Goal: Transaction & Acquisition: Purchase product/service

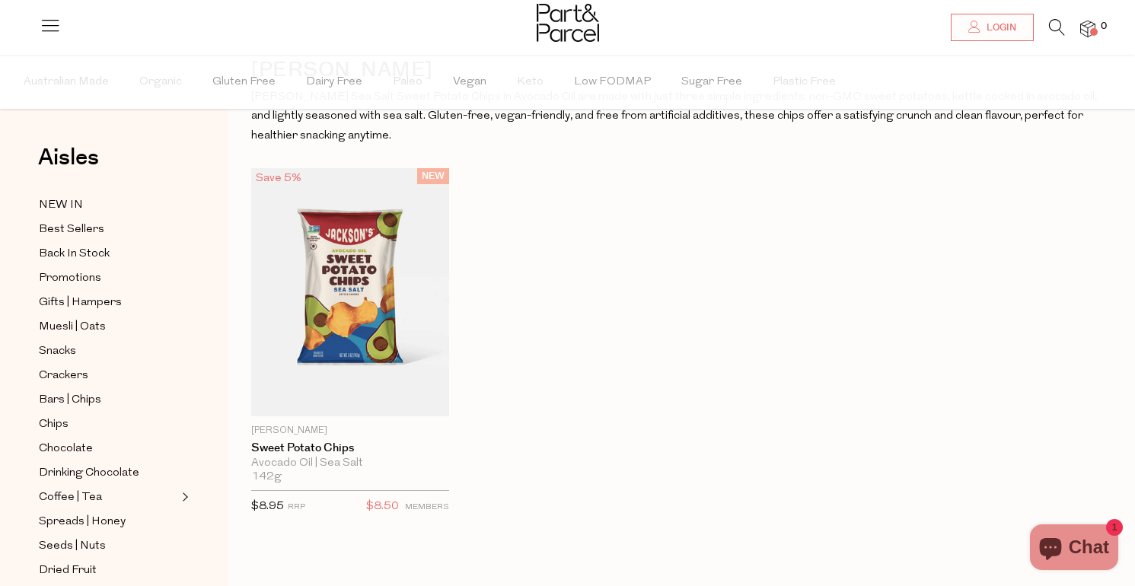
scroll to position [91, 0]
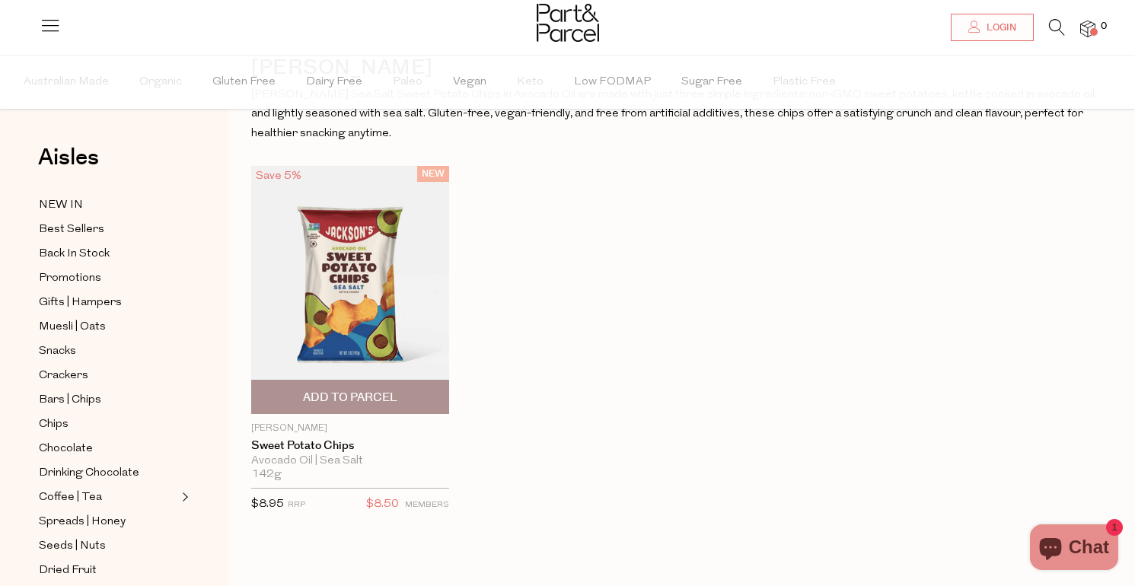
click at [391, 347] on img at bounding box center [350, 289] width 198 height 247
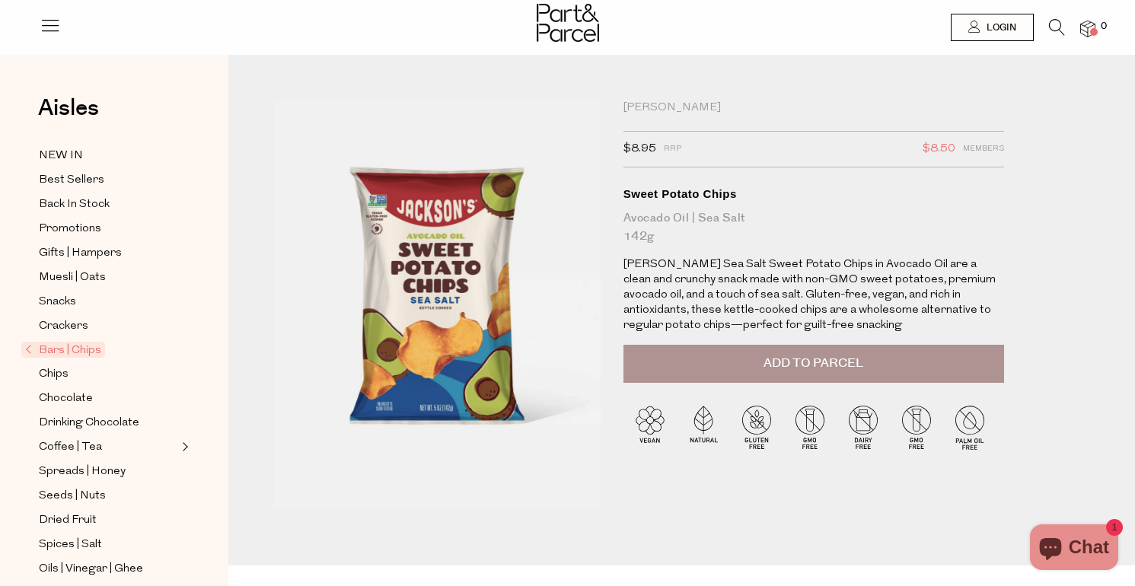
click at [737, 362] on button "Add to Parcel" at bounding box center [813, 364] width 380 height 38
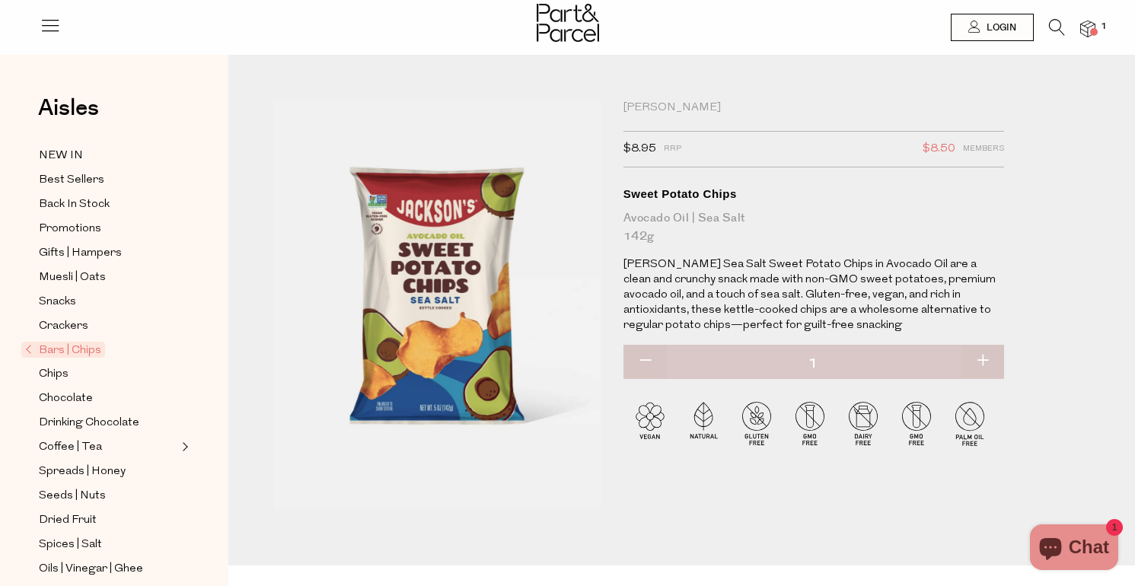
click at [992, 363] on button "button" at bounding box center [981, 361] width 43 height 33
type input "2"
click at [1031, 193] on div "Jackson's $8.95 RRP $8.50 Members Available: In Stock Sweet Potato Chips Avocad…" at bounding box center [682, 332] width 838 height 465
click at [72, 378] on link "Chips" at bounding box center [108, 374] width 138 height 19
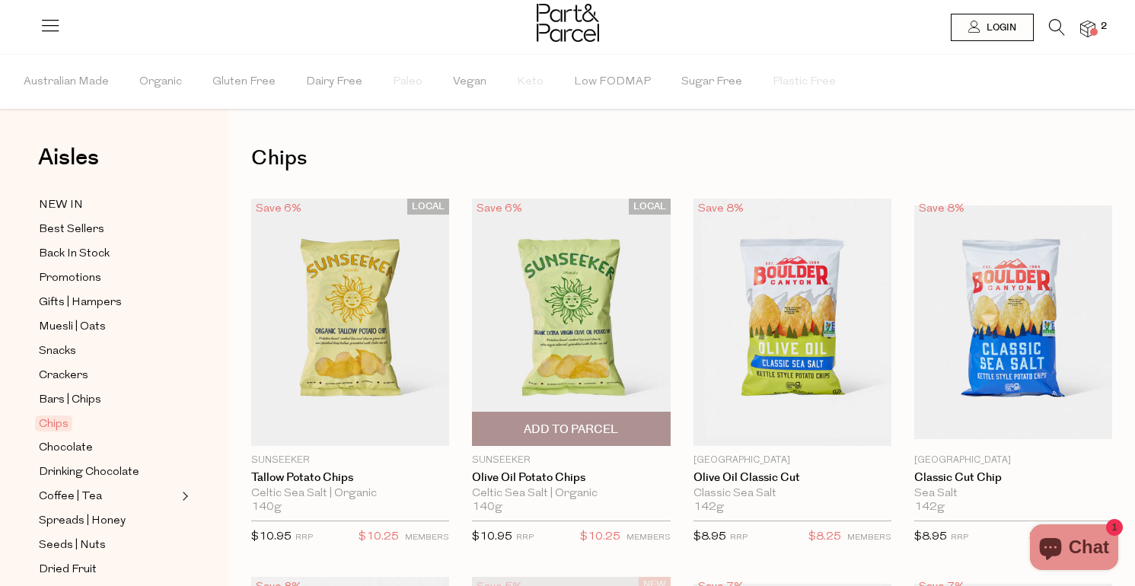
click at [527, 428] on span "Add To Parcel" at bounding box center [571, 430] width 94 height 16
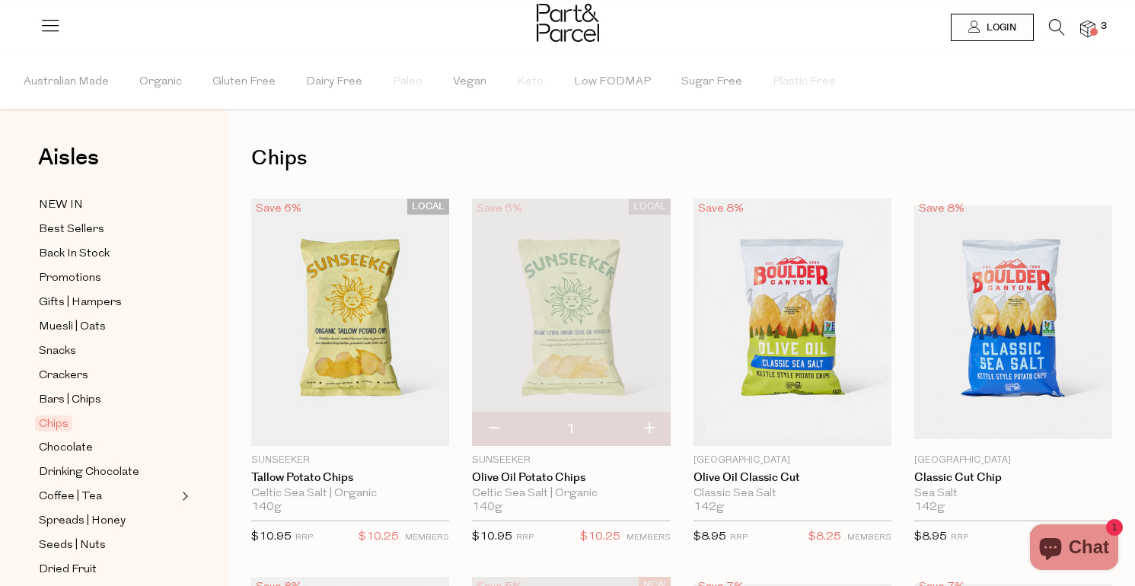
click at [651, 426] on button "button" at bounding box center [648, 428] width 43 height 33
type input "2"
click at [1086, 36] on img at bounding box center [1087, 30] width 15 height 18
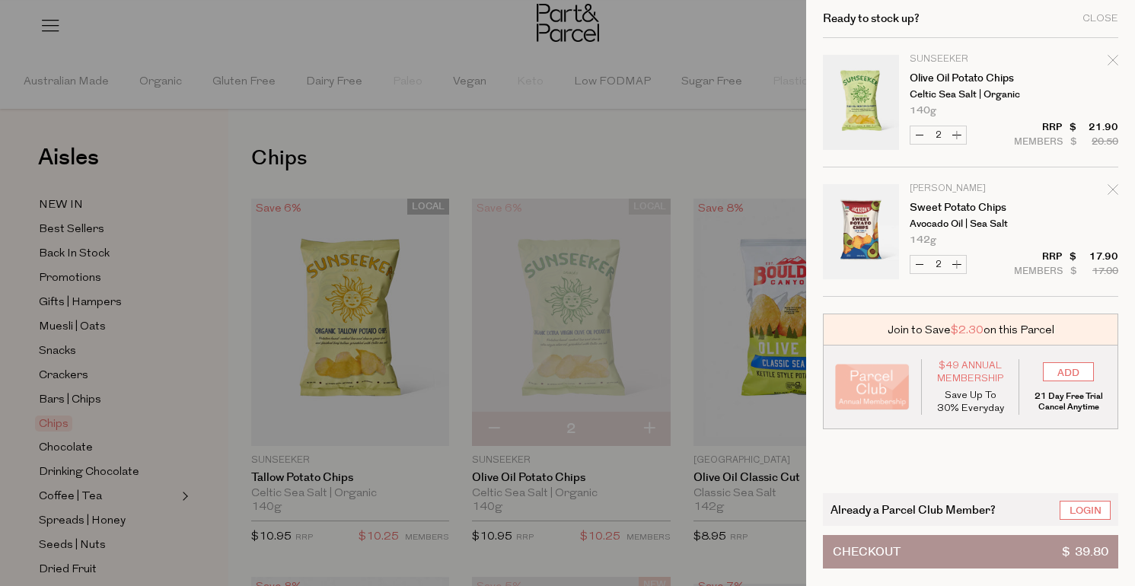
click at [720, 133] on div at bounding box center [567, 293] width 1135 height 586
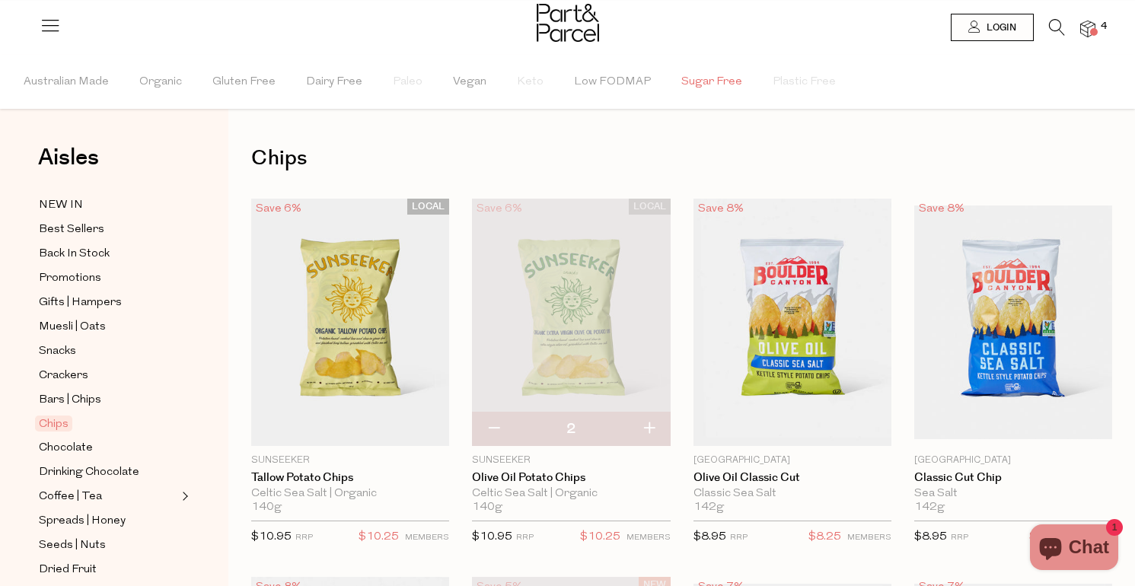
click at [698, 88] on span "Sugar Free" at bounding box center [711, 82] width 61 height 53
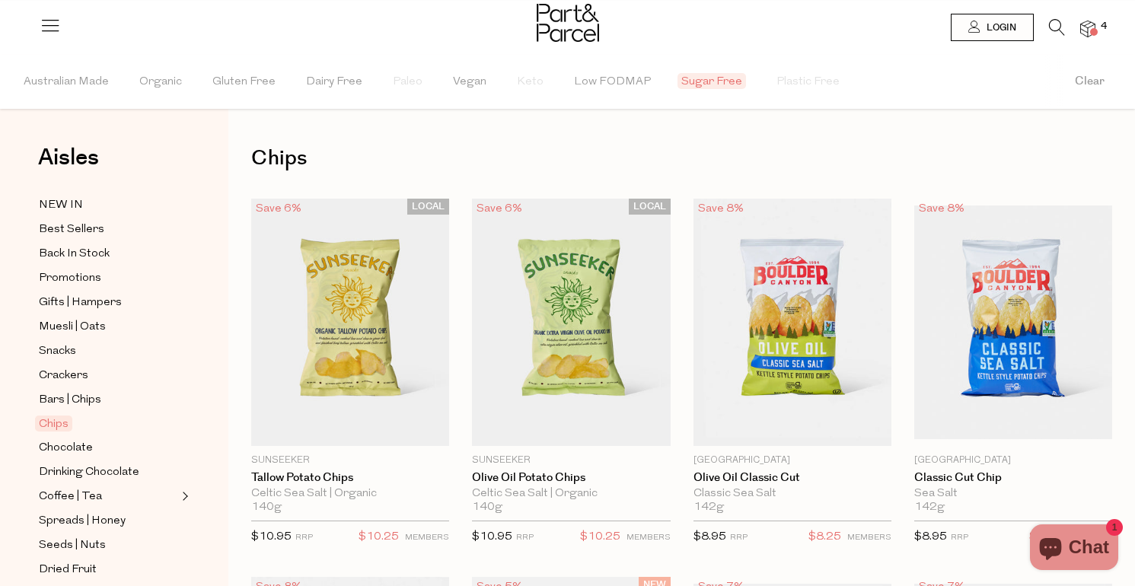
type input "2"
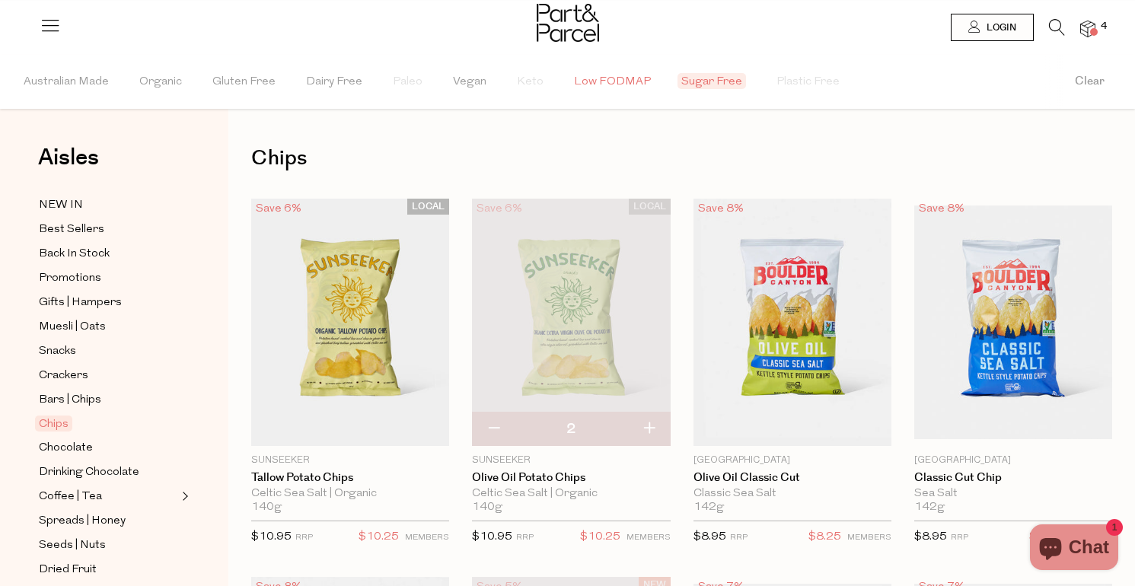
click at [578, 83] on span "Low FODMAP" at bounding box center [612, 82] width 77 height 53
click at [698, 82] on span "Sugar Free" at bounding box center [715, 81] width 68 height 16
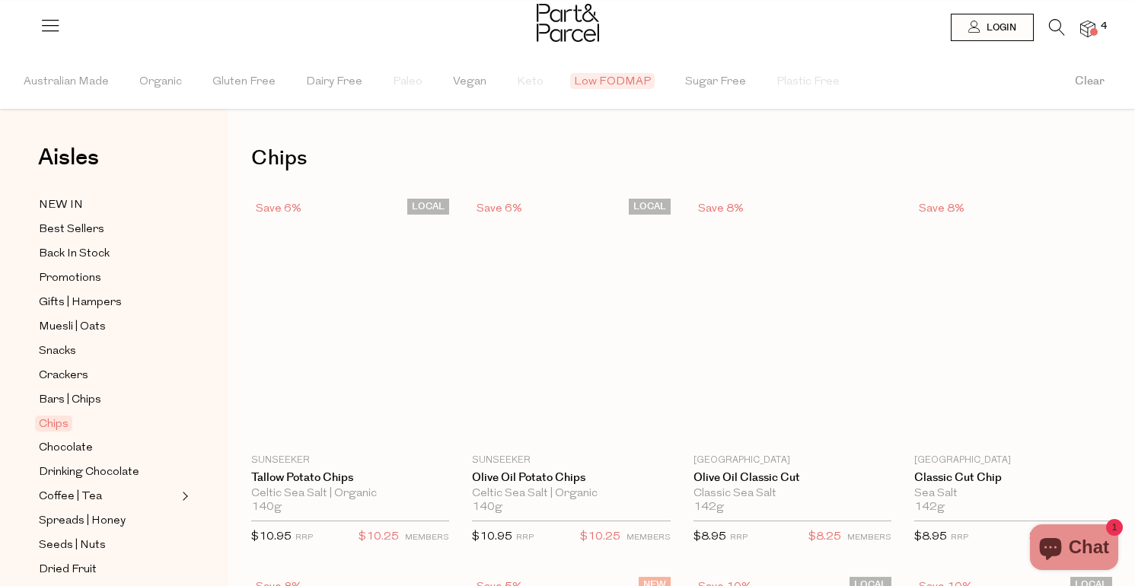
type input "2"
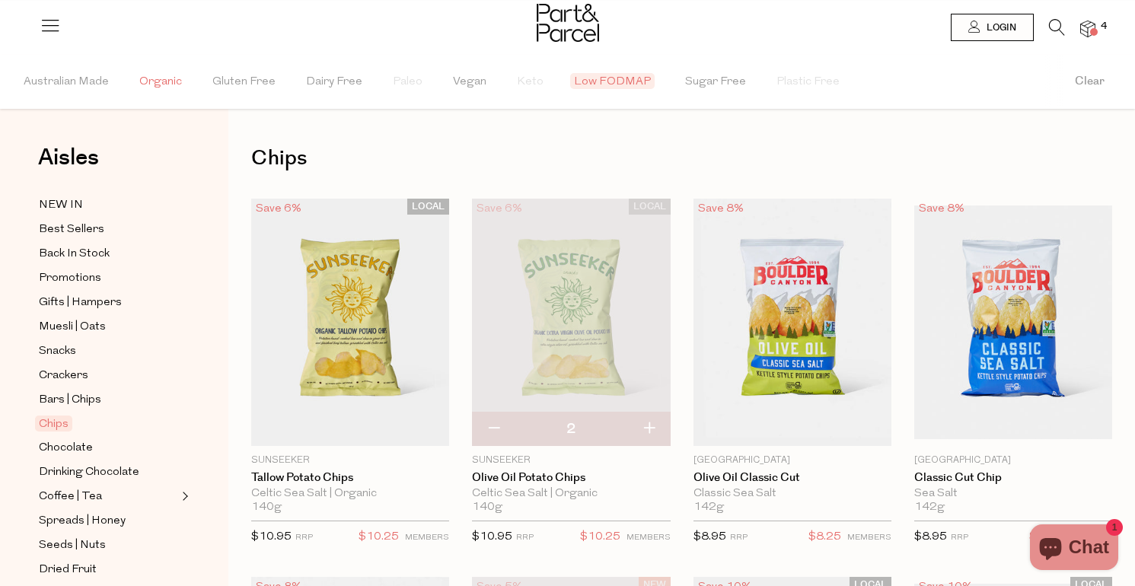
click at [155, 85] on span "Organic" at bounding box center [160, 82] width 43 height 53
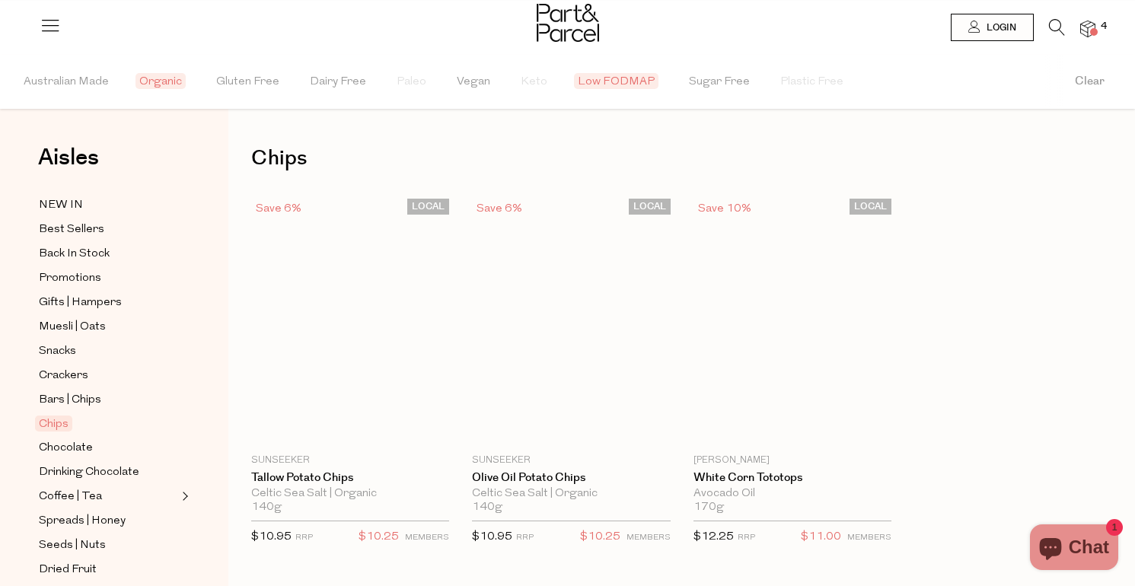
type input "2"
